Goal: Transaction & Acquisition: Subscribe to service/newsletter

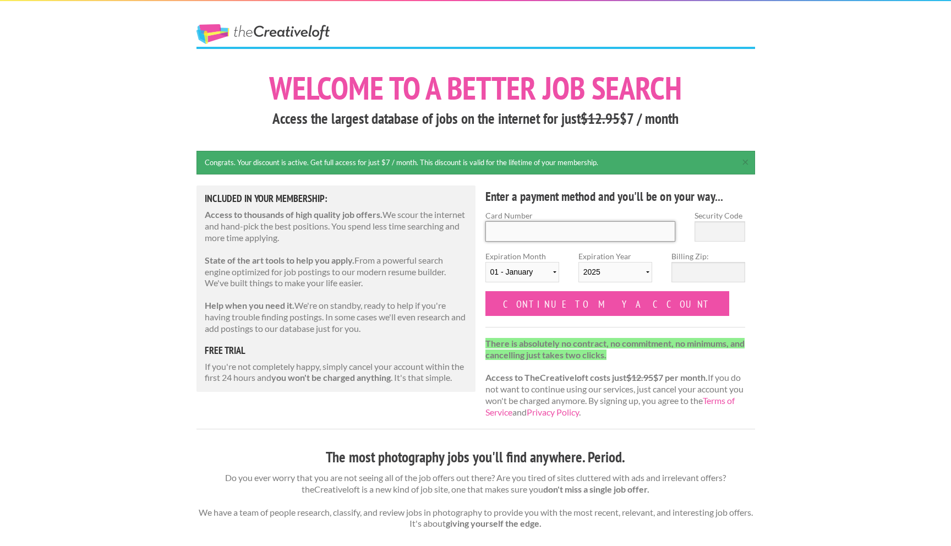
click at [521, 234] on input "Card Number" at bounding box center [580, 231] width 190 height 20
type input "4456105000778504"
type input "045"
select select "03"
select select "2028"
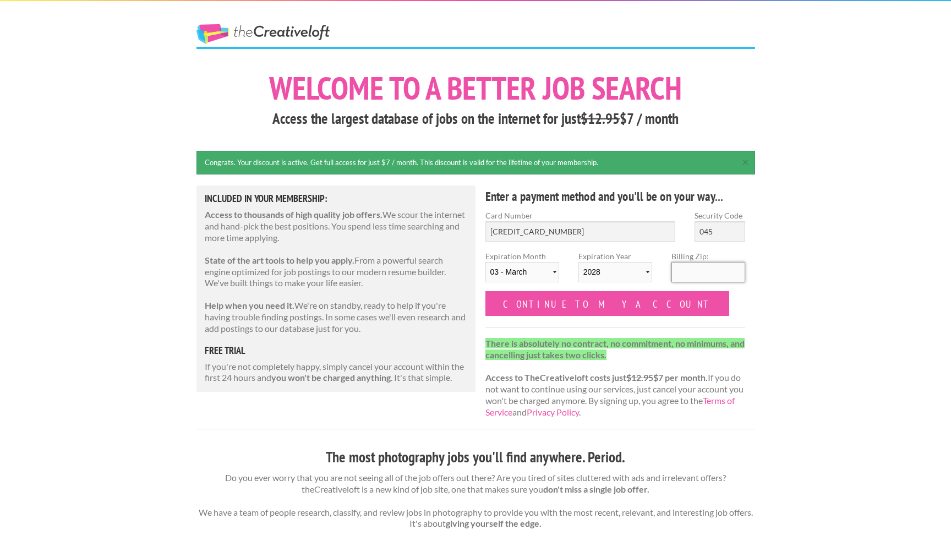
click at [681, 279] on input "Billing Zip:" at bounding box center [708, 272] width 74 height 20
type input "53208"
click at [603, 301] on input "Continue to my account" at bounding box center [607, 303] width 244 height 25
